Goal: Task Accomplishment & Management: Manage account settings

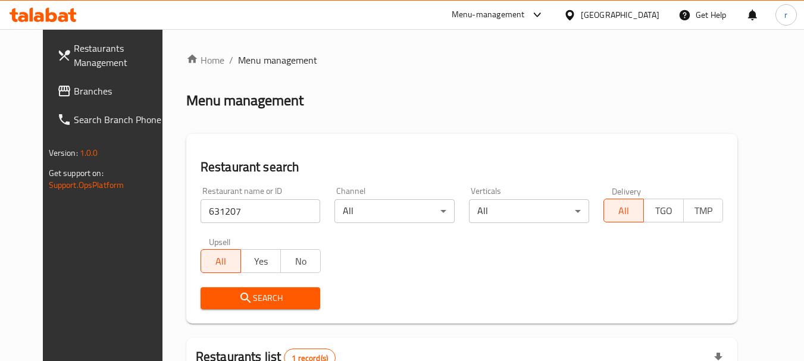
click at [609, 14] on div "[GEOGRAPHIC_DATA]" at bounding box center [620, 14] width 79 height 13
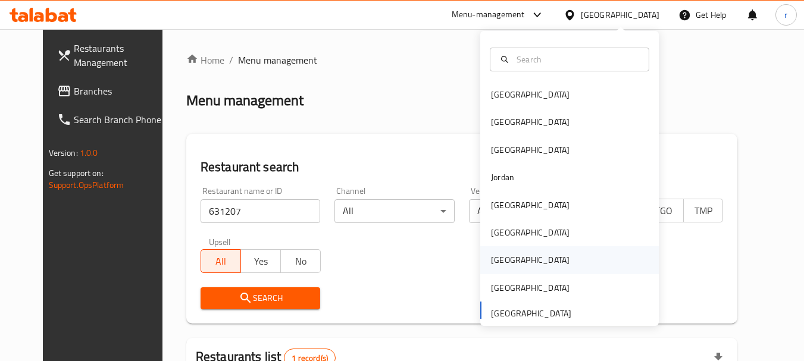
click at [491, 260] on div "[GEOGRAPHIC_DATA]" at bounding box center [530, 259] width 79 height 13
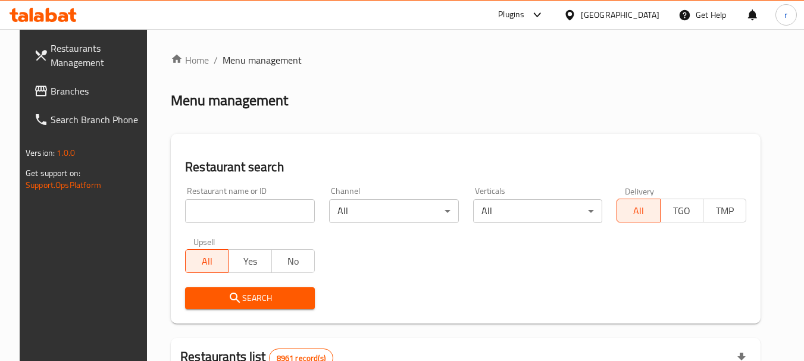
click at [59, 91] on span "Branches" at bounding box center [98, 91] width 94 height 14
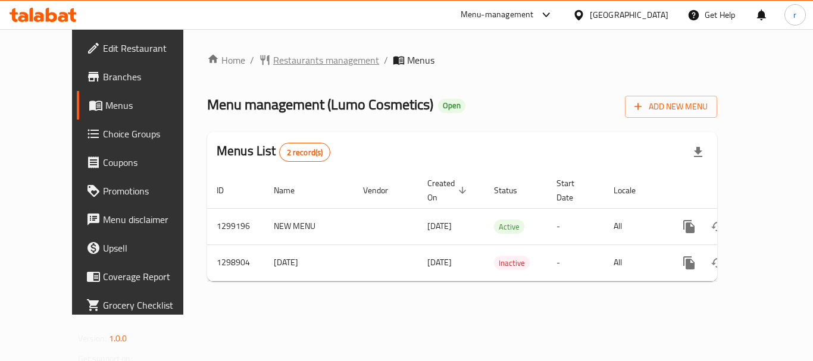
click at [273, 64] on span "Restaurants management" at bounding box center [326, 60] width 106 height 14
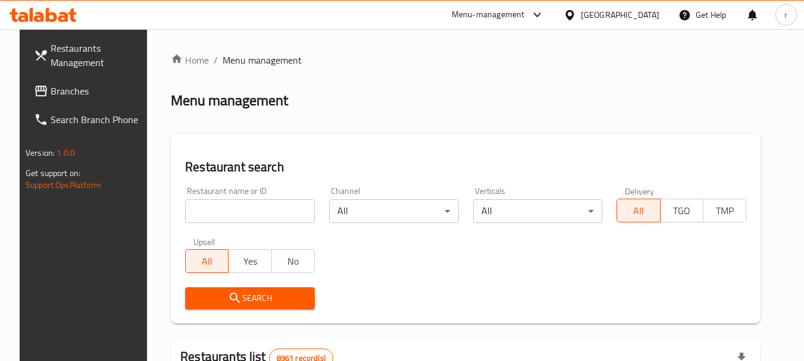
click at [224, 211] on input "search" at bounding box center [250, 211] width 130 height 24
paste input "701112"
type input "701112"
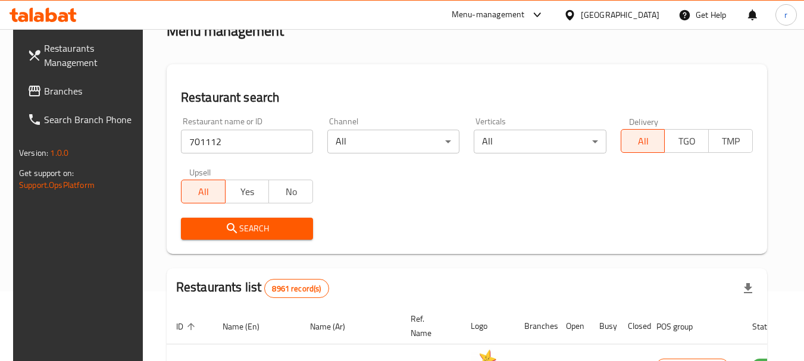
scroll to position [178, 0]
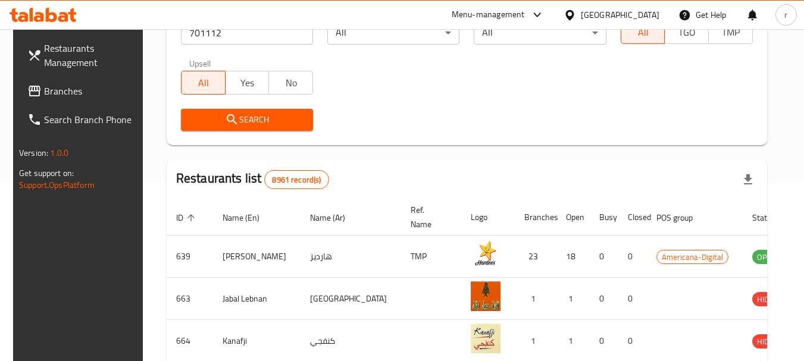
click at [264, 121] on span "Search" at bounding box center [246, 119] width 113 height 15
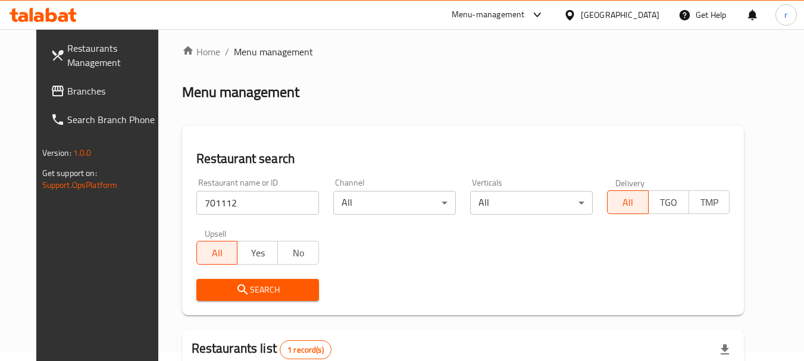
scroll to position [0, 0]
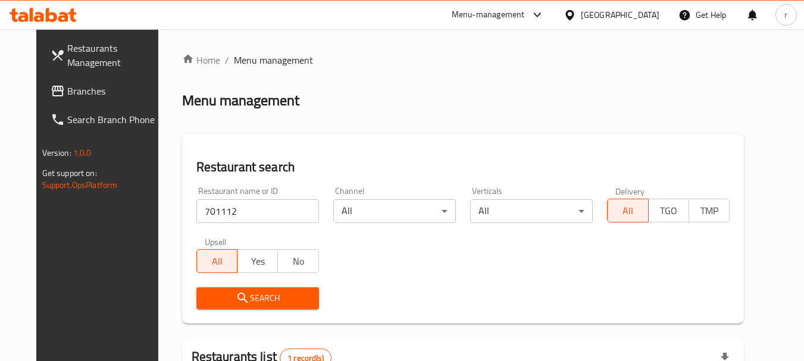
click at [645, 15] on div "[GEOGRAPHIC_DATA]" at bounding box center [620, 14] width 79 height 13
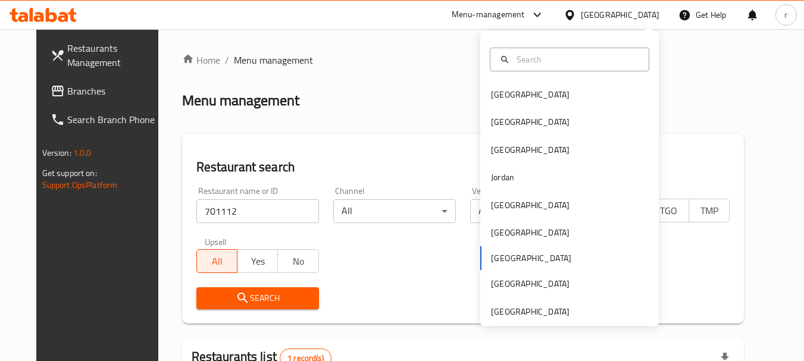
click at [67, 92] on span "Branches" at bounding box center [114, 91] width 94 height 14
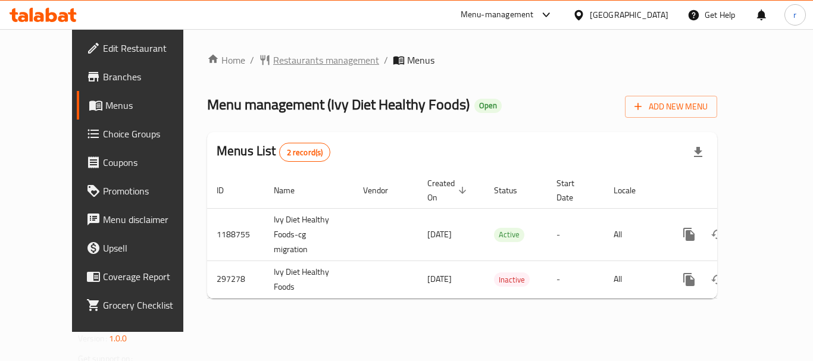
click at [274, 57] on span "Restaurants management" at bounding box center [326, 60] width 106 height 14
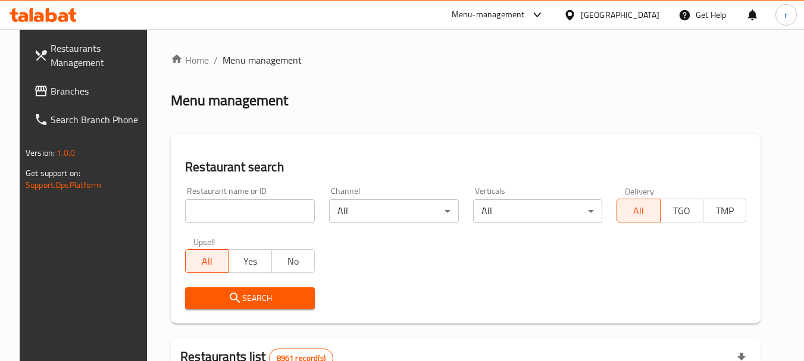
click at [206, 209] on input "search" at bounding box center [250, 211] width 130 height 24
paste input "628512"
type input "628512"
click at [231, 295] on icon "submit" at bounding box center [235, 298] width 14 height 14
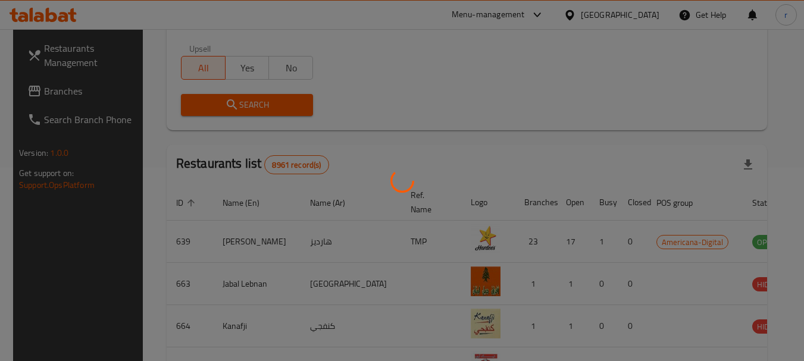
scroll to position [170, 0]
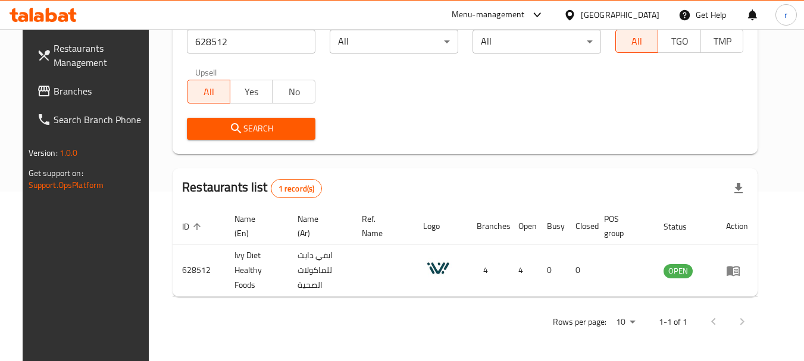
click at [581, 15] on div at bounding box center [571, 14] width 17 height 13
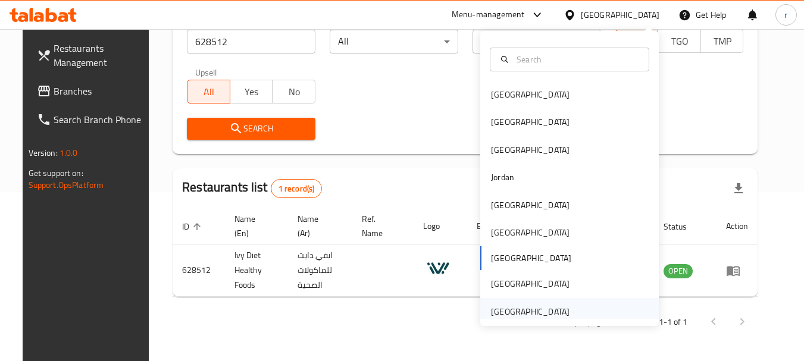
click at [512, 307] on div "[GEOGRAPHIC_DATA]" at bounding box center [530, 311] width 79 height 13
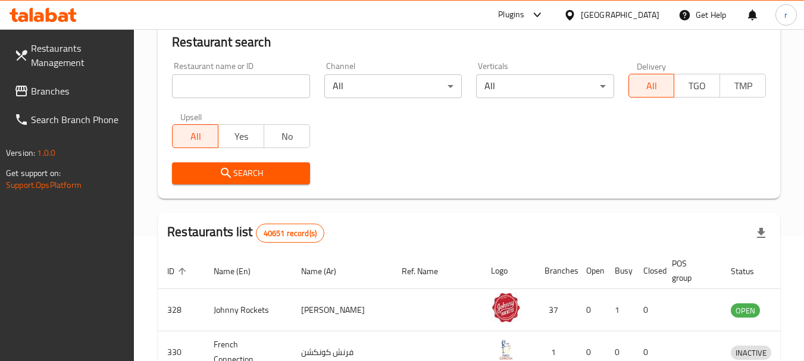
scroll to position [170, 0]
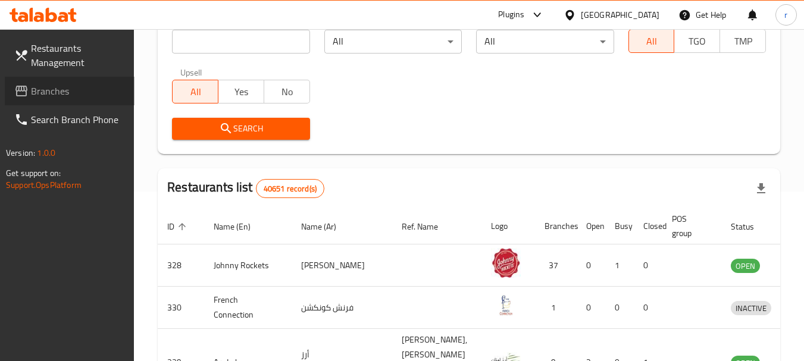
click at [78, 87] on span "Branches" at bounding box center [78, 91] width 94 height 14
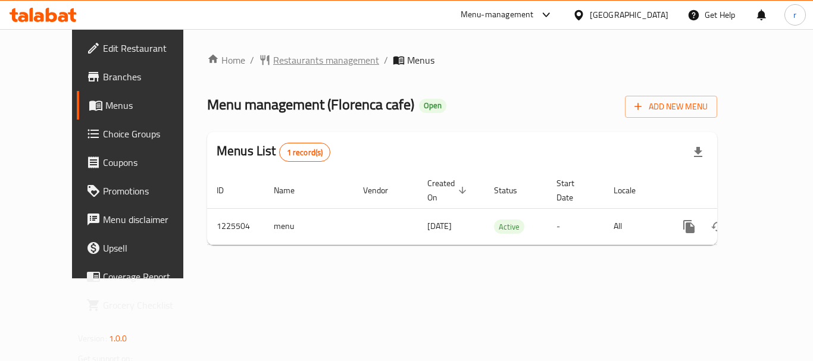
click at [280, 65] on span "Restaurants management" at bounding box center [326, 60] width 106 height 14
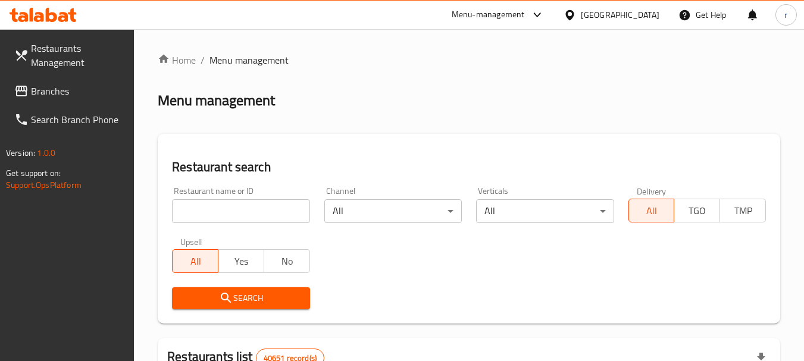
click at [225, 202] on input "search" at bounding box center [240, 211] width 137 height 24
paste input "675376"
type input "675376"
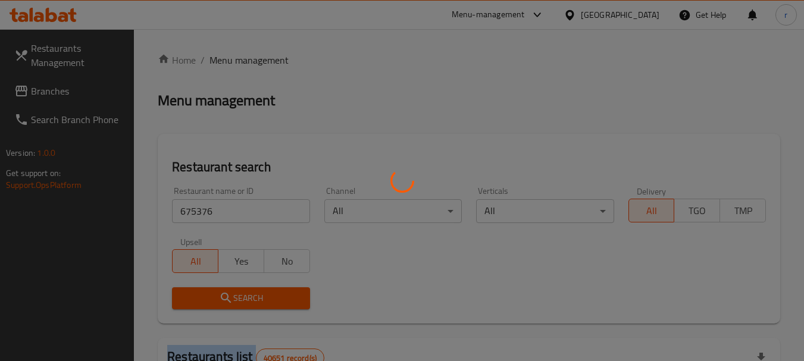
click at [269, 296] on div at bounding box center [402, 180] width 804 height 361
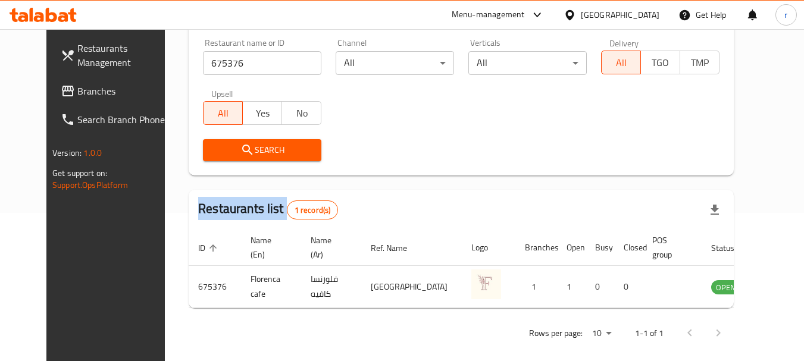
scroll to position [159, 0]
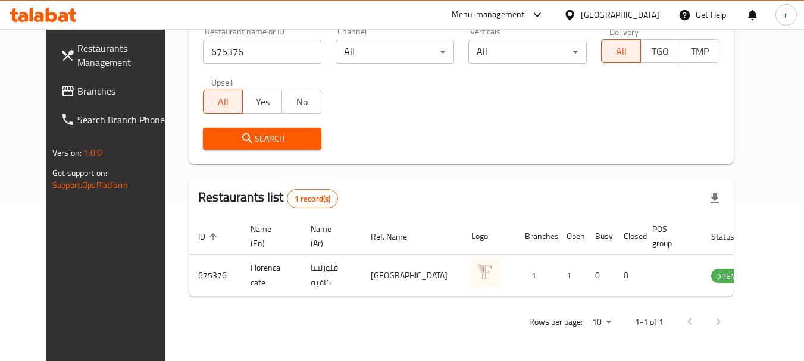
click at [621, 14] on div "[GEOGRAPHIC_DATA]" at bounding box center [620, 14] width 79 height 13
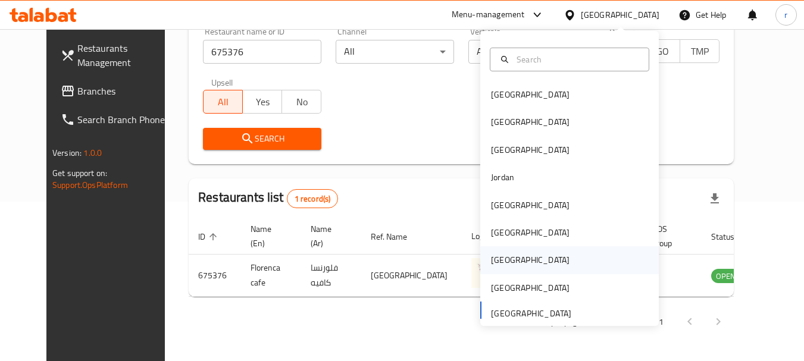
click at [491, 258] on div "[GEOGRAPHIC_DATA]" at bounding box center [530, 259] width 79 height 13
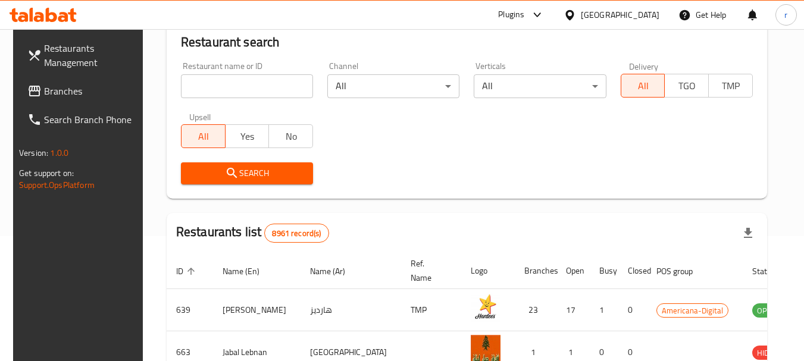
scroll to position [159, 0]
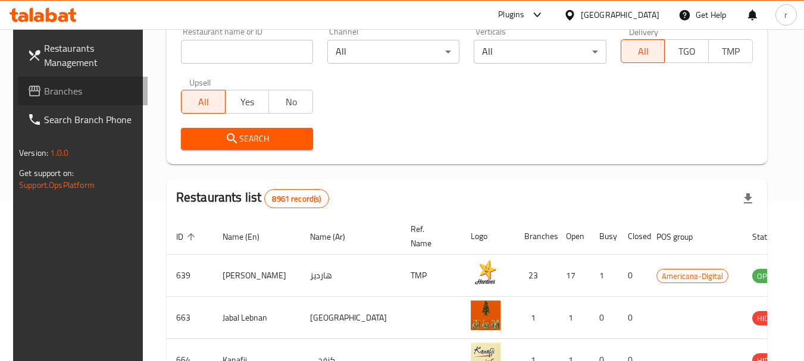
click at [51, 98] on span "Branches" at bounding box center [91, 91] width 94 height 14
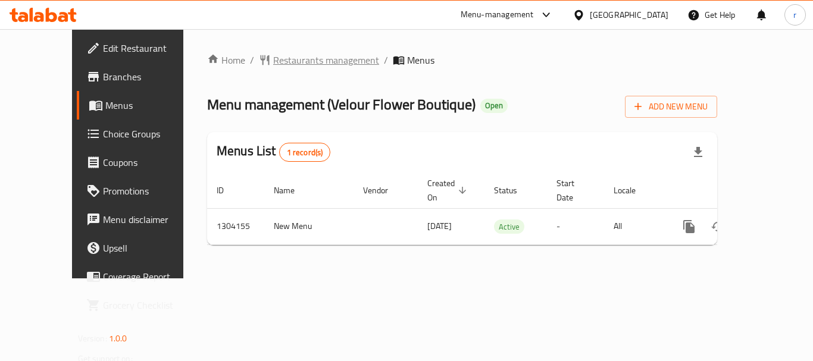
click at [273, 65] on span "Restaurants management" at bounding box center [326, 60] width 106 height 14
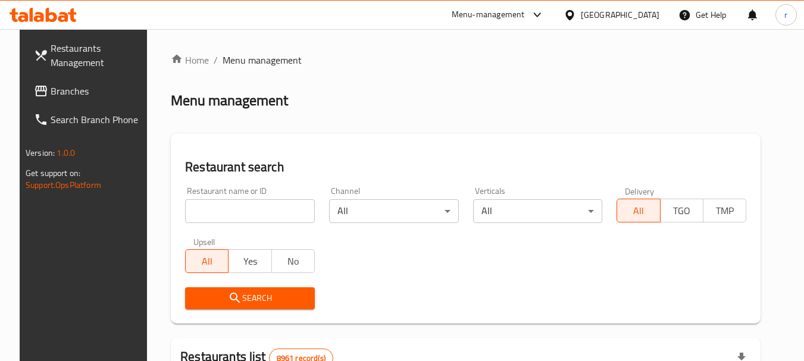
click at [217, 211] on input "search" at bounding box center [250, 211] width 130 height 24
paste input "703085"
type input "703085"
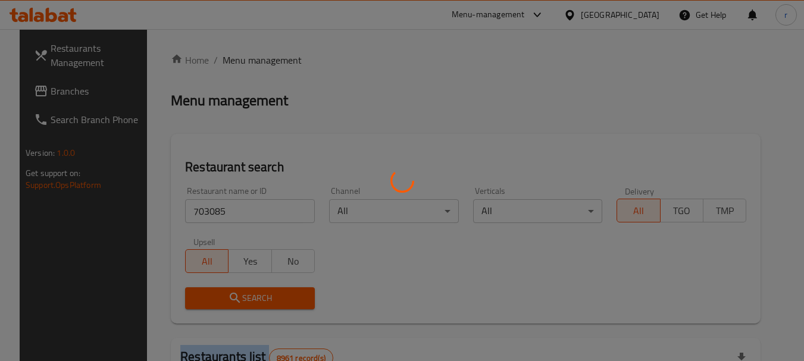
click at [251, 290] on div at bounding box center [402, 180] width 804 height 361
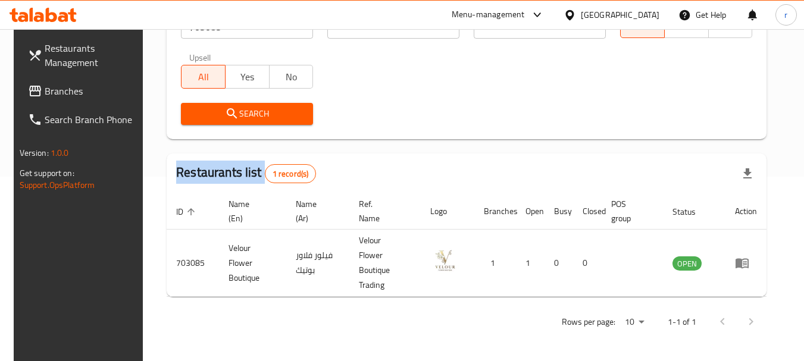
scroll to position [170, 0]
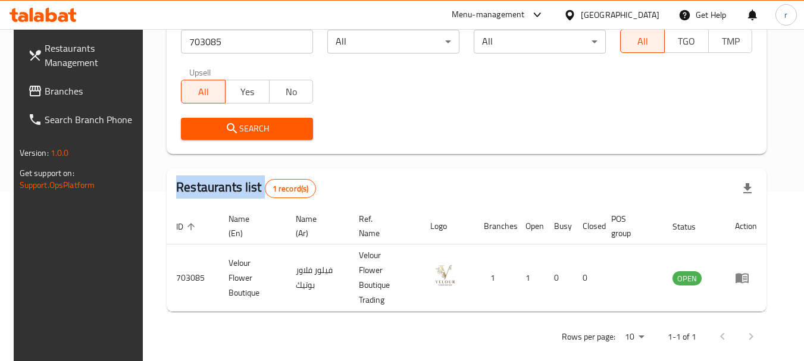
click at [44, 79] on link "Branches" at bounding box center [83, 91] width 130 height 29
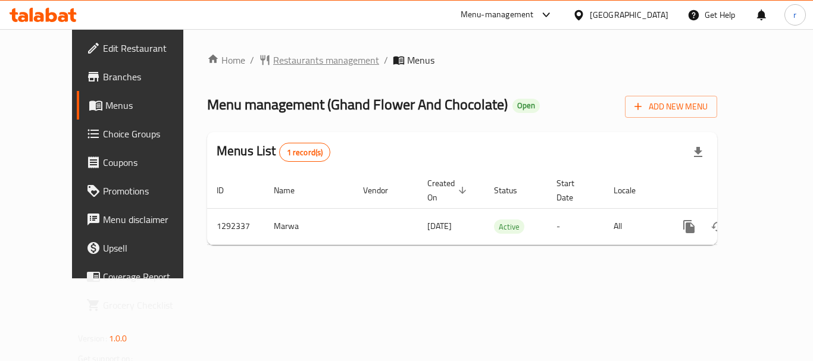
click at [274, 55] on span "Restaurants management" at bounding box center [326, 60] width 106 height 14
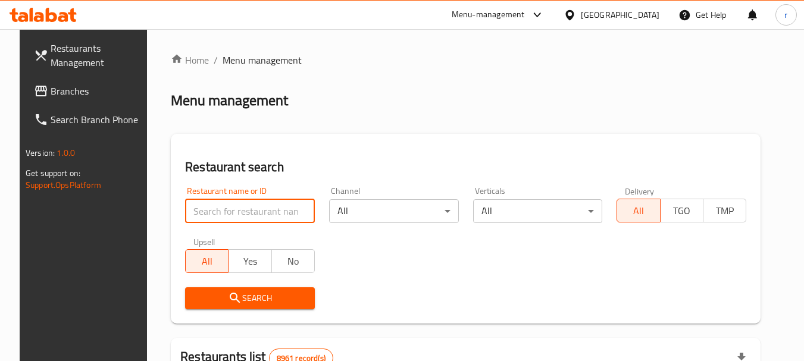
click at [225, 209] on input "search" at bounding box center [250, 211] width 130 height 24
paste input "698945"
type input "698945"
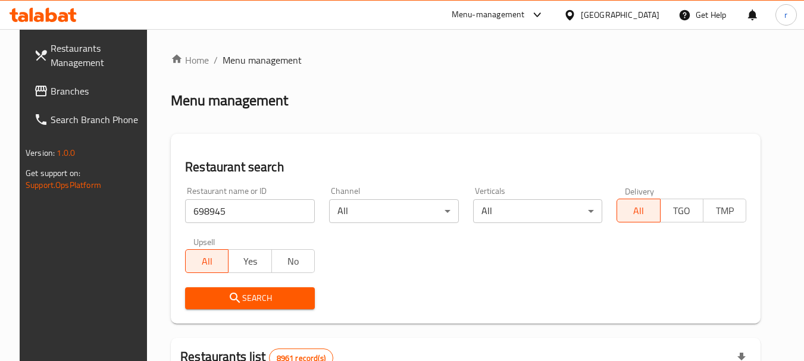
click at [242, 294] on span "Search" at bounding box center [250, 298] width 111 height 15
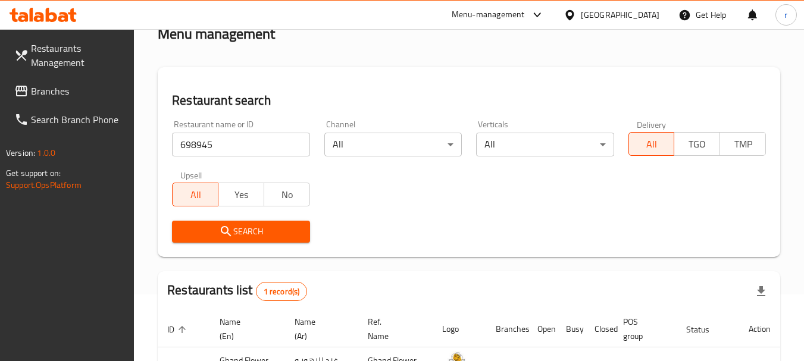
scroll to position [159, 0]
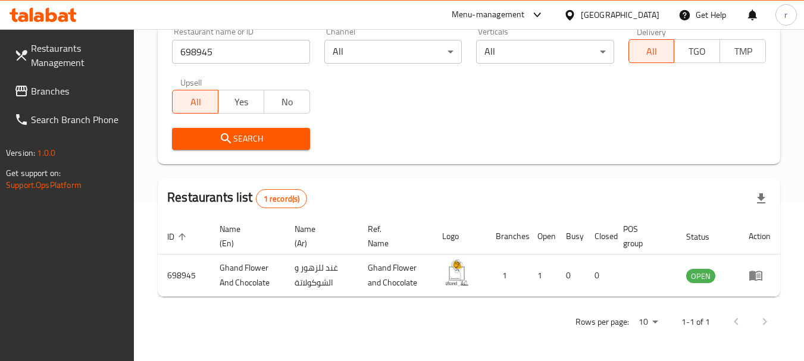
click at [36, 97] on span "Branches" at bounding box center [78, 91] width 94 height 14
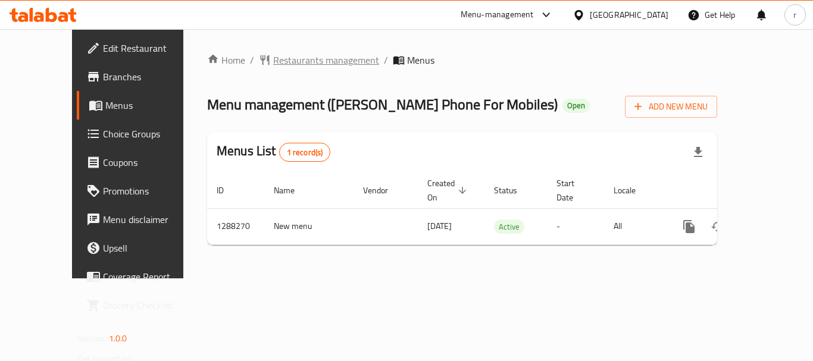
click at [273, 63] on span "Restaurants management" at bounding box center [326, 60] width 106 height 14
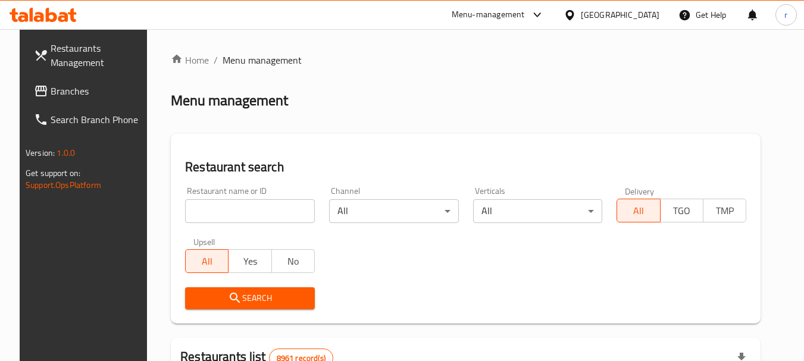
click at [223, 208] on input "search" at bounding box center [250, 211] width 130 height 24
paste input "697068"
type input "697068"
click at [231, 291] on span "Search" at bounding box center [250, 298] width 111 height 15
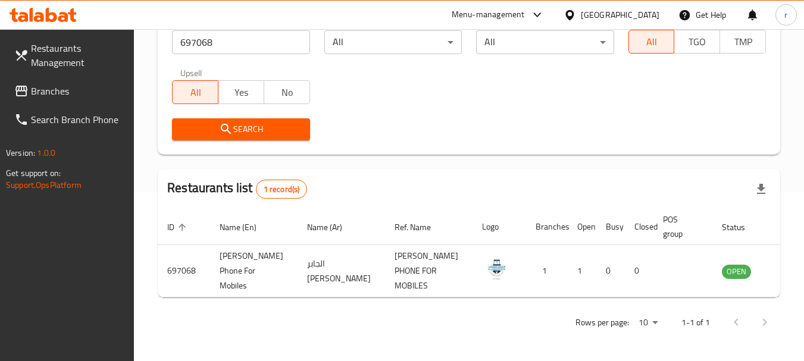
scroll to position [170, 0]
click at [574, 15] on icon at bounding box center [569, 15] width 8 height 10
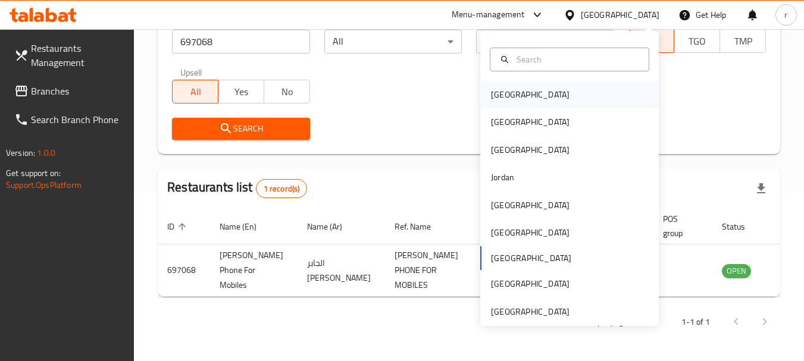
click at [502, 88] on div "Bahrain" at bounding box center [530, 94] width 79 height 13
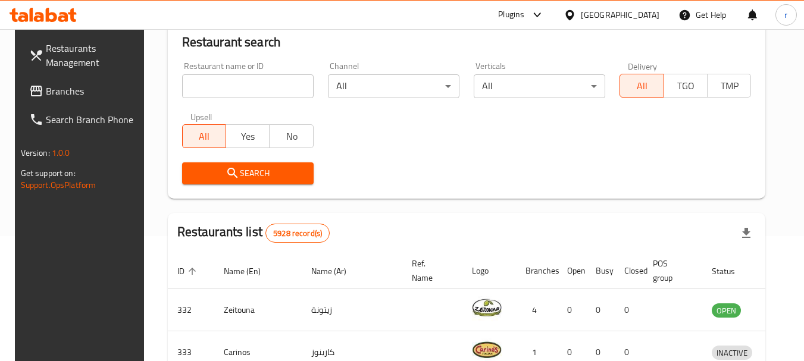
scroll to position [170, 0]
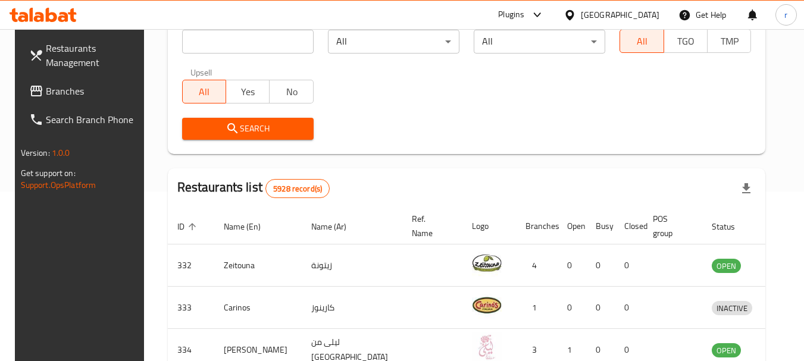
click at [51, 87] on span "Branches" at bounding box center [93, 91] width 94 height 14
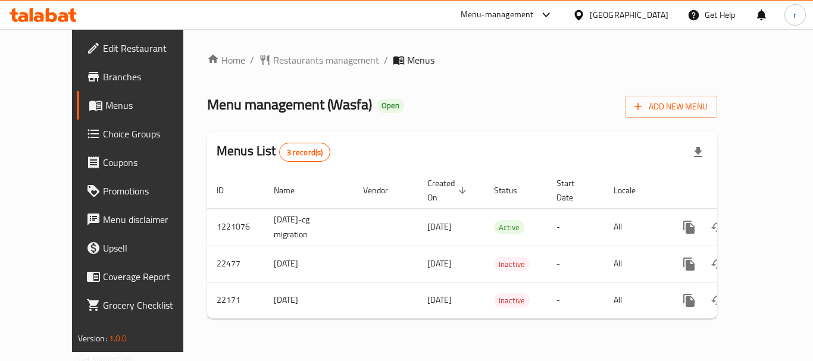
click at [277, 61] on span "Restaurants management" at bounding box center [326, 60] width 106 height 14
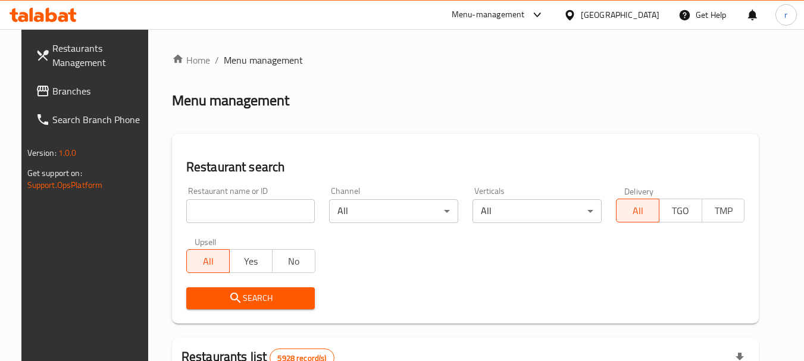
click at [232, 208] on input "search" at bounding box center [250, 211] width 129 height 24
paste input "11674"
type input "11674"
click at [228, 297] on icon "submit" at bounding box center [235, 298] width 14 height 14
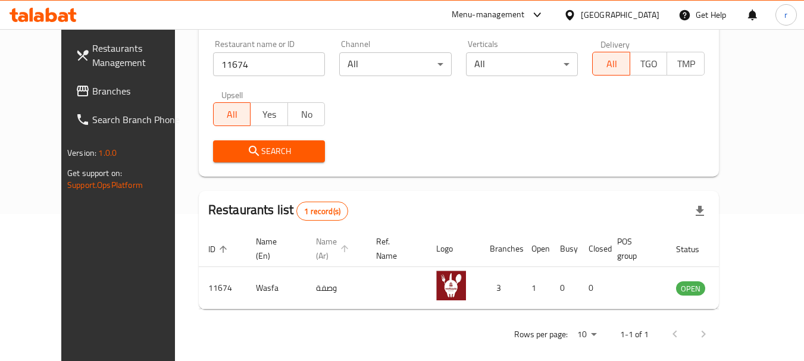
scroll to position [159, 0]
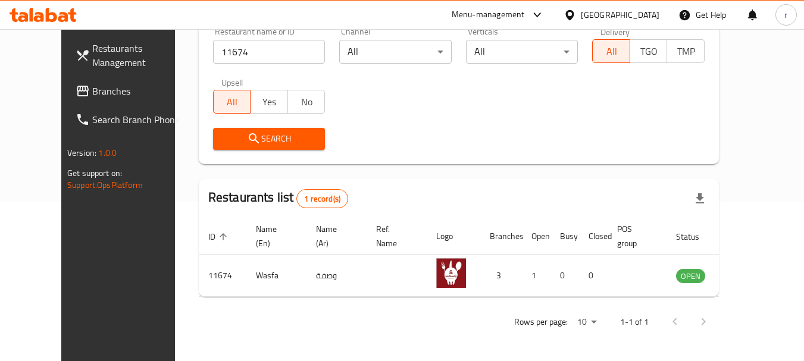
click at [574, 15] on icon at bounding box center [569, 15] width 8 height 10
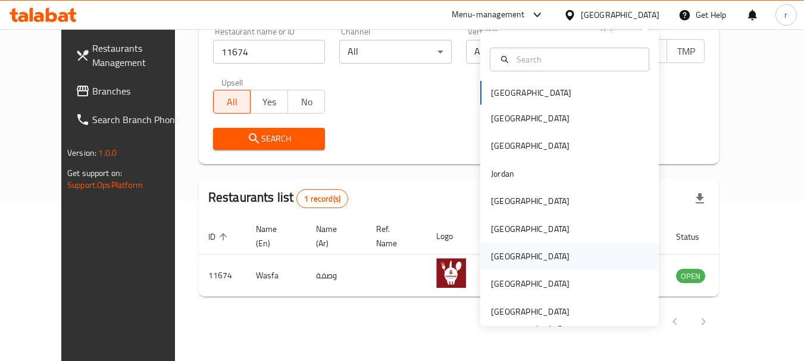
click at [491, 258] on div "[GEOGRAPHIC_DATA]" at bounding box center [530, 256] width 79 height 13
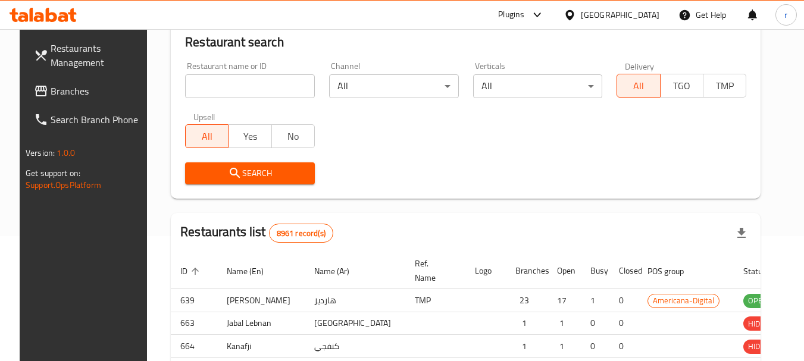
scroll to position [159, 0]
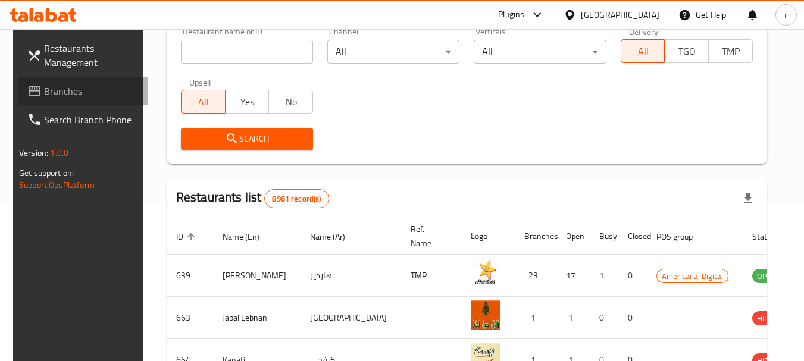
click at [57, 94] on span "Branches" at bounding box center [91, 91] width 94 height 14
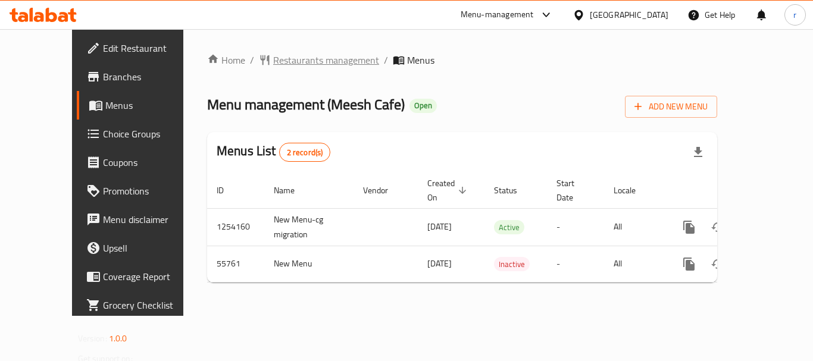
click at [273, 58] on span "Restaurants management" at bounding box center [326, 60] width 106 height 14
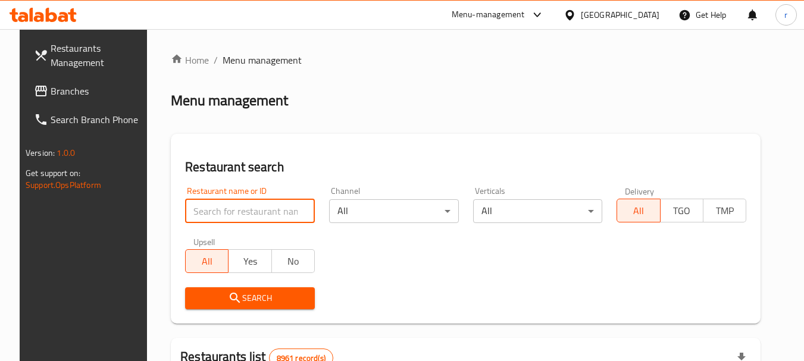
click at [221, 210] on input "search" at bounding box center [250, 211] width 130 height 24
paste input "27472"
type input "27472"
click at [236, 294] on span "Search" at bounding box center [250, 298] width 111 height 15
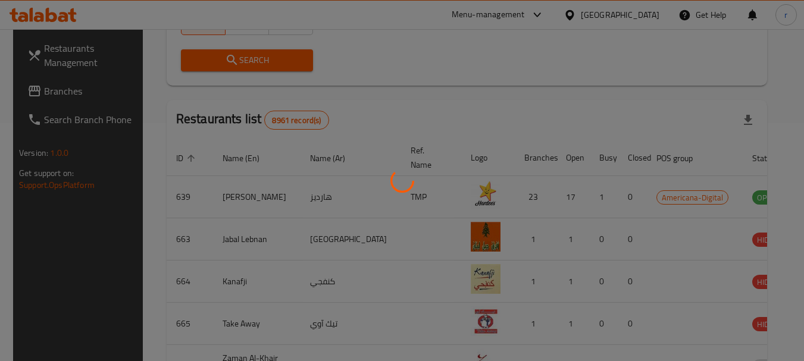
scroll to position [159, 0]
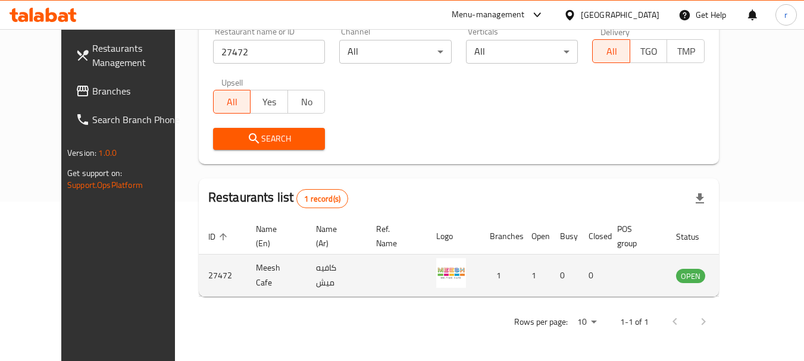
click at [745, 283] on td "enhanced table" at bounding box center [749, 276] width 41 height 42
click at [770, 272] on td "enhanced table" at bounding box center [749, 276] width 41 height 42
click at [752, 274] on icon "enhanced table" at bounding box center [745, 276] width 13 height 10
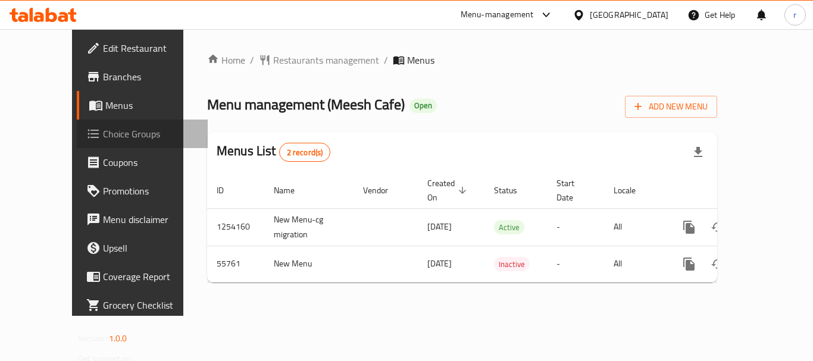
click at [103, 135] on span "Choice Groups" at bounding box center [150, 134] width 95 height 14
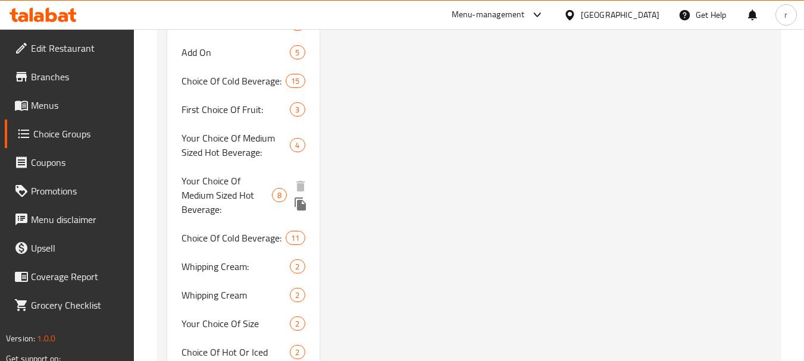
scroll to position [1904, 0]
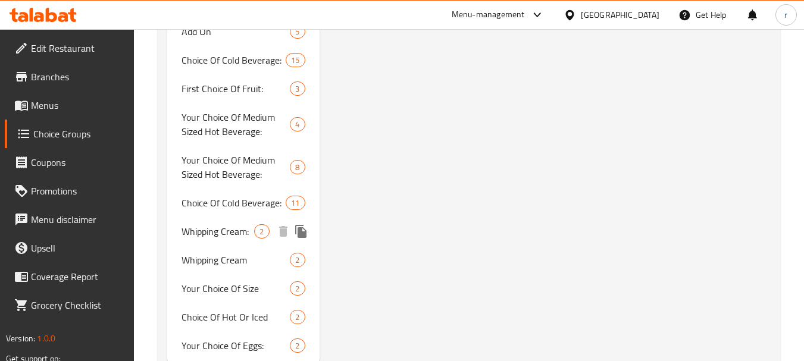
click at [217, 239] on span "Whipping Cream:" at bounding box center [217, 231] width 73 height 14
type input "Whipping Cream:"
type input "كريمة خفق:"
click at [217, 239] on span "Whipping Cream:" at bounding box center [217, 231] width 73 height 14
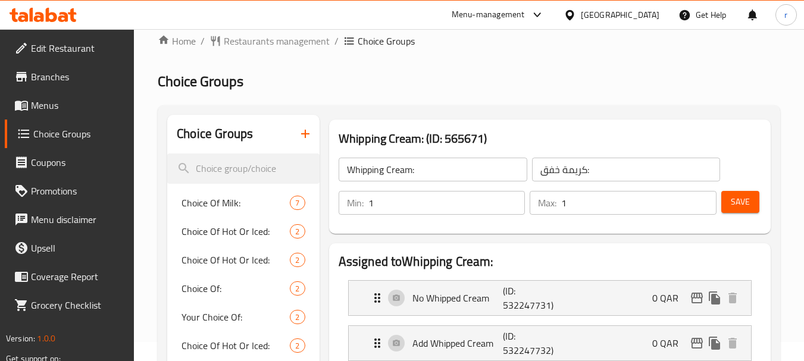
scroll to position [0, 0]
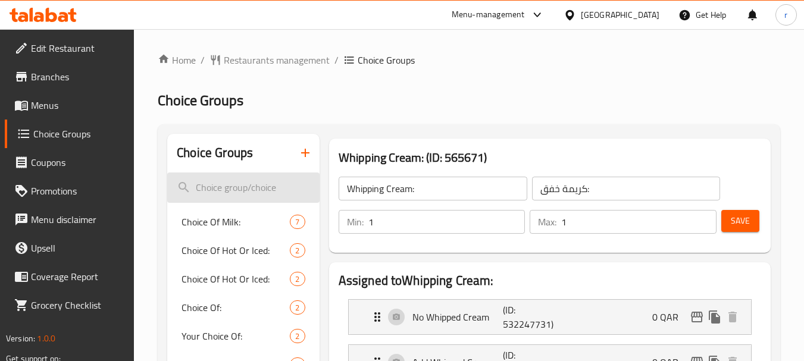
click at [216, 176] on input "search" at bounding box center [243, 188] width 152 height 30
click at [221, 186] on input "search" at bounding box center [243, 188] width 152 height 30
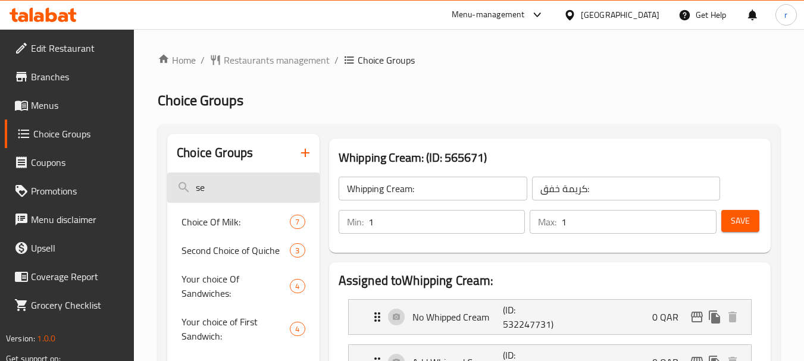
type input "s"
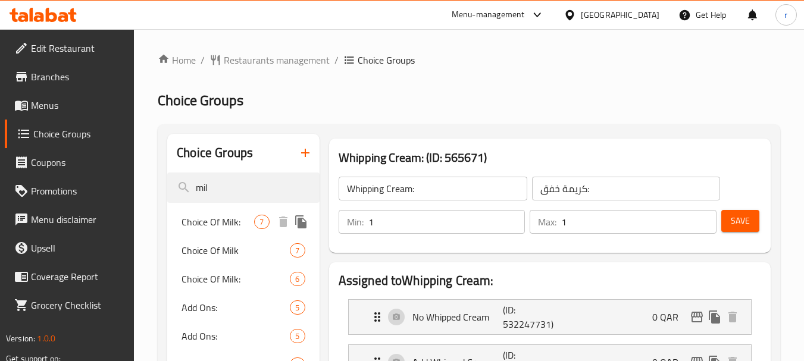
type input "mil"
click at [233, 226] on span "Choice Of Milk:" at bounding box center [217, 222] width 73 height 14
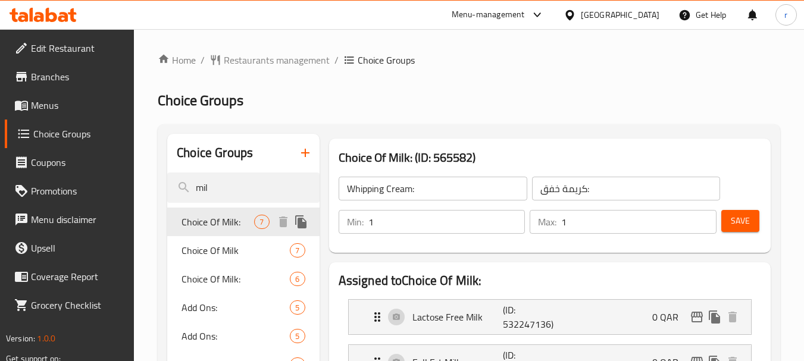
type input "Choice Of Milk:"
type input "اختيار الحليب:"
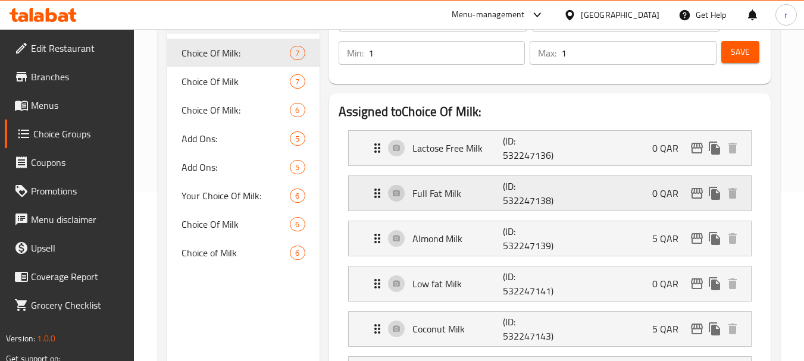
scroll to position [178, 0]
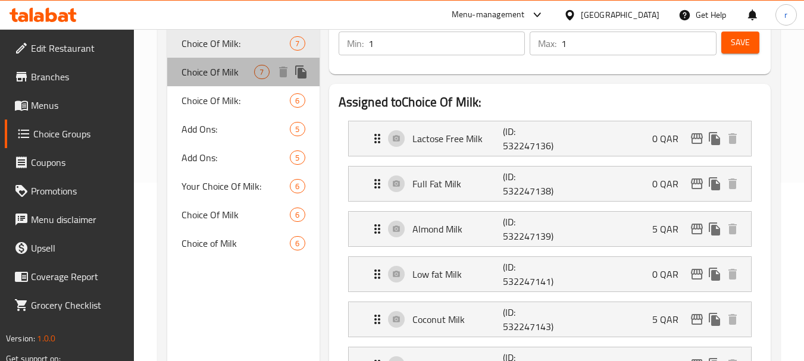
click at [217, 79] on span "Choice Of Milk" at bounding box center [217, 72] width 73 height 14
type input "Choice Of Milk"
type input "اختيار الحليب"
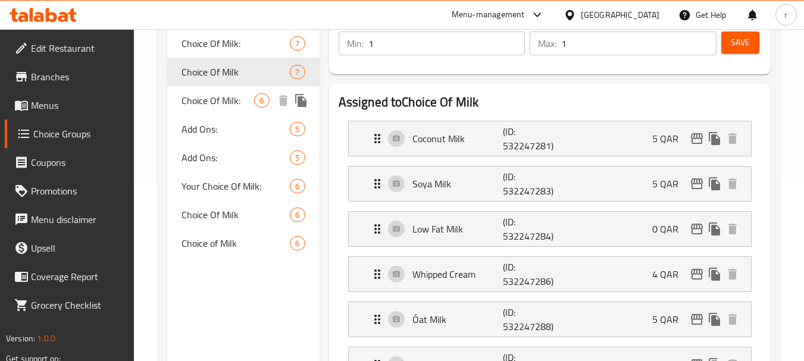
click at [196, 100] on span "Choice Of Milk:" at bounding box center [217, 100] width 73 height 14
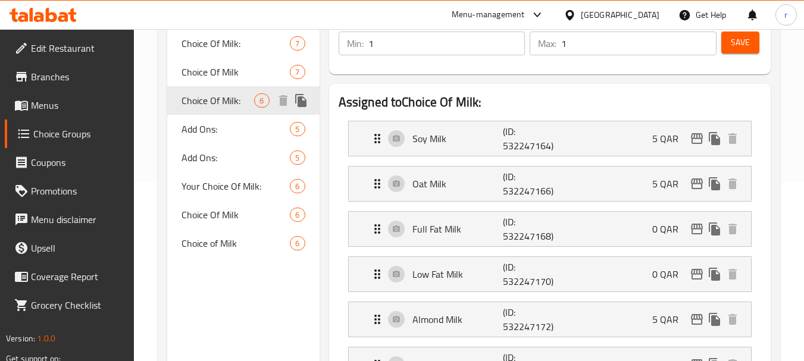
type input "Choice Of Milk:"
type input "اختيار الحليب:"
